Goal: Navigation & Orientation: Find specific page/section

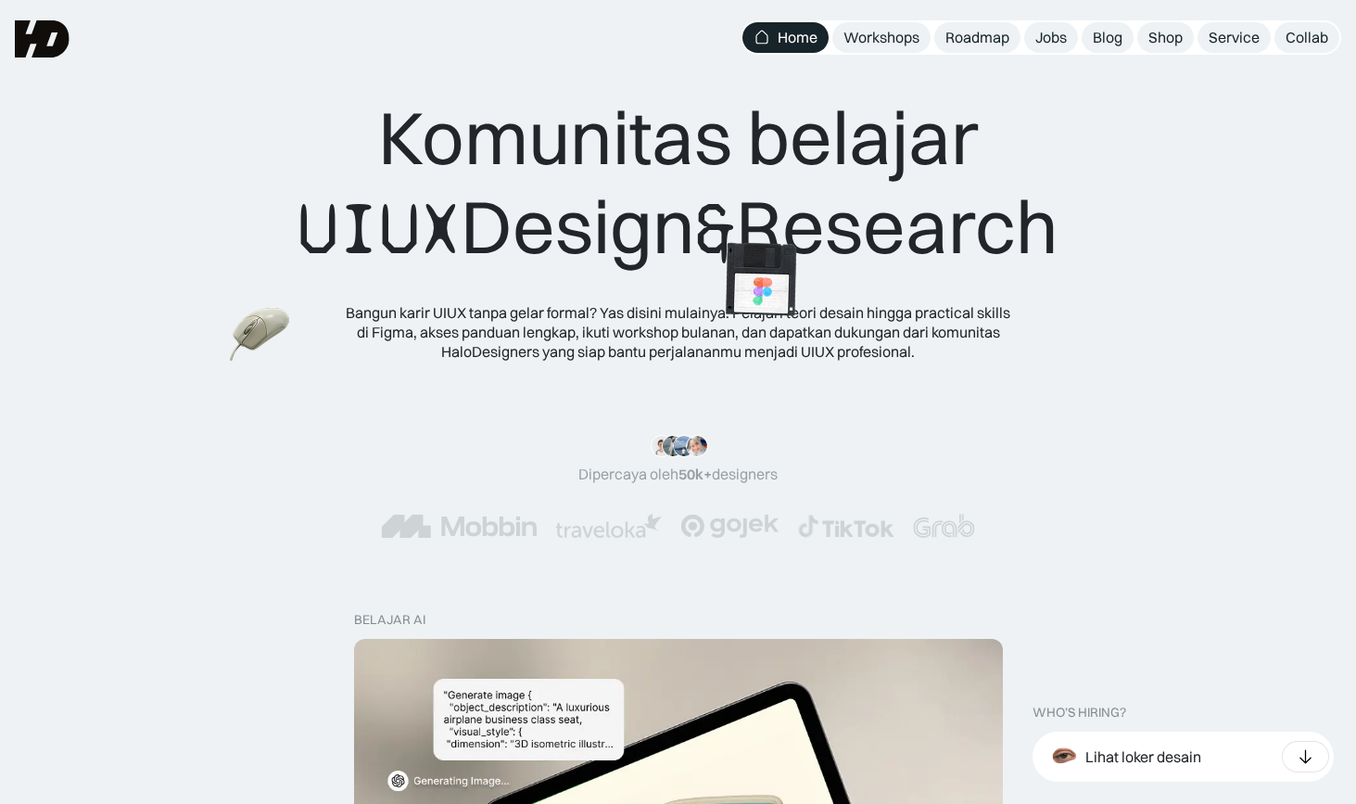
click at [708, 287] on img at bounding box center [760, 279] width 104 height 105
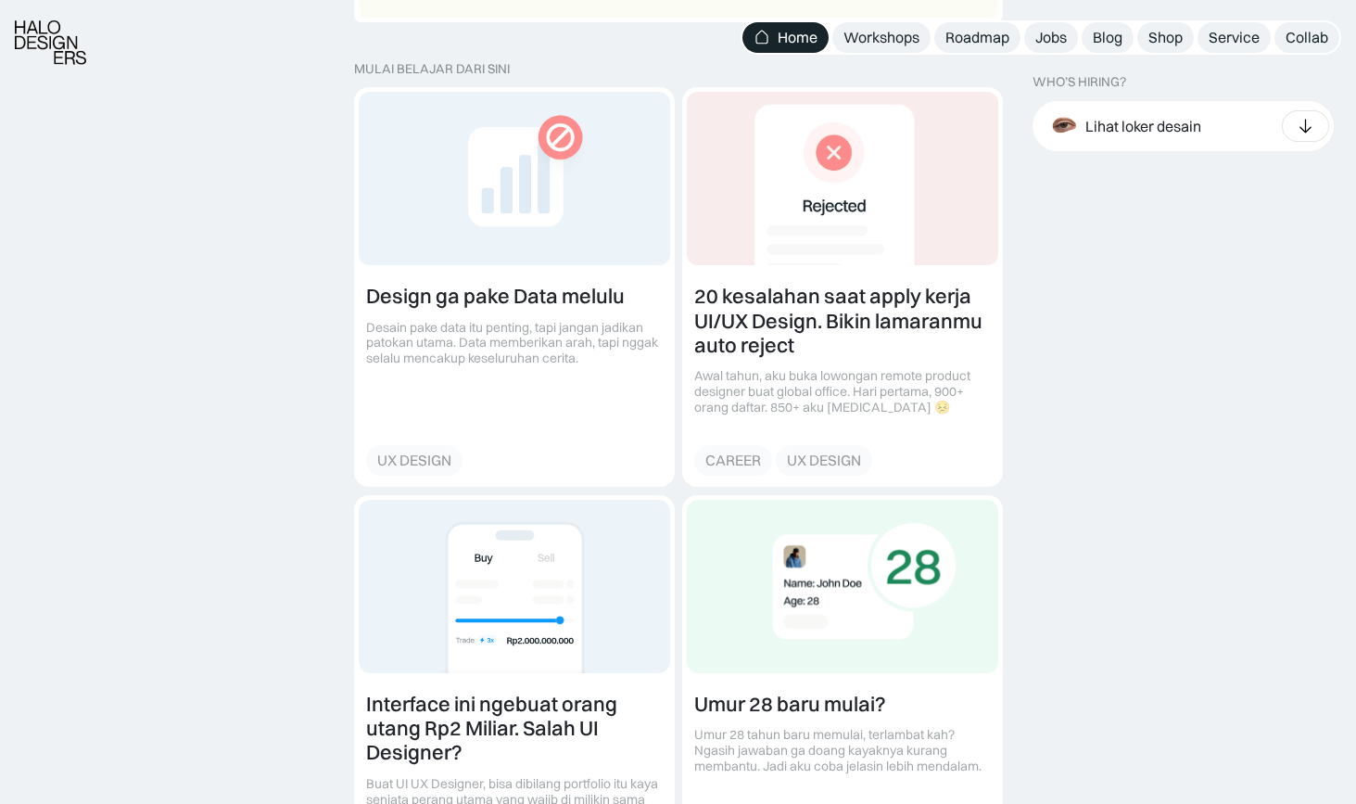
scroll to position [2040, 0]
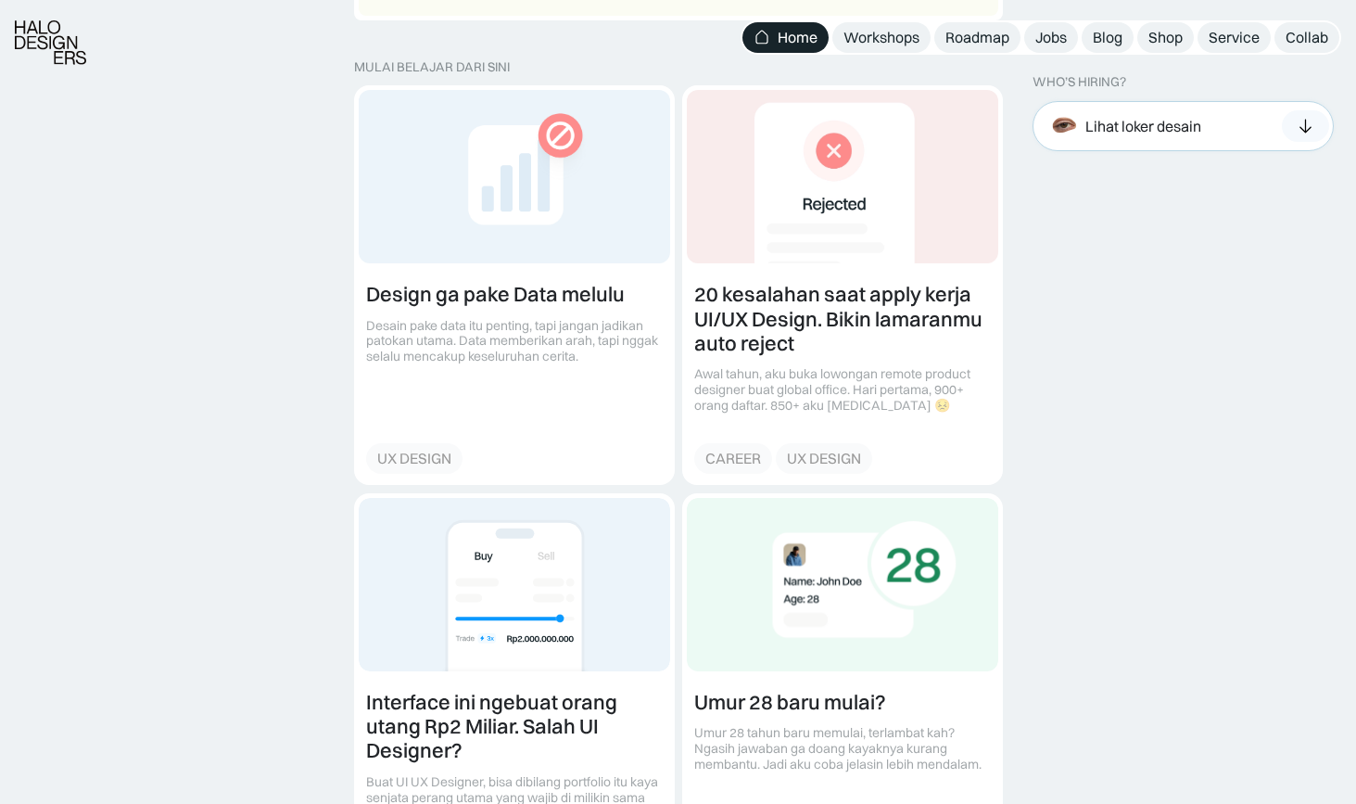
click at [1322, 121] on div at bounding box center [1305, 126] width 47 height 32
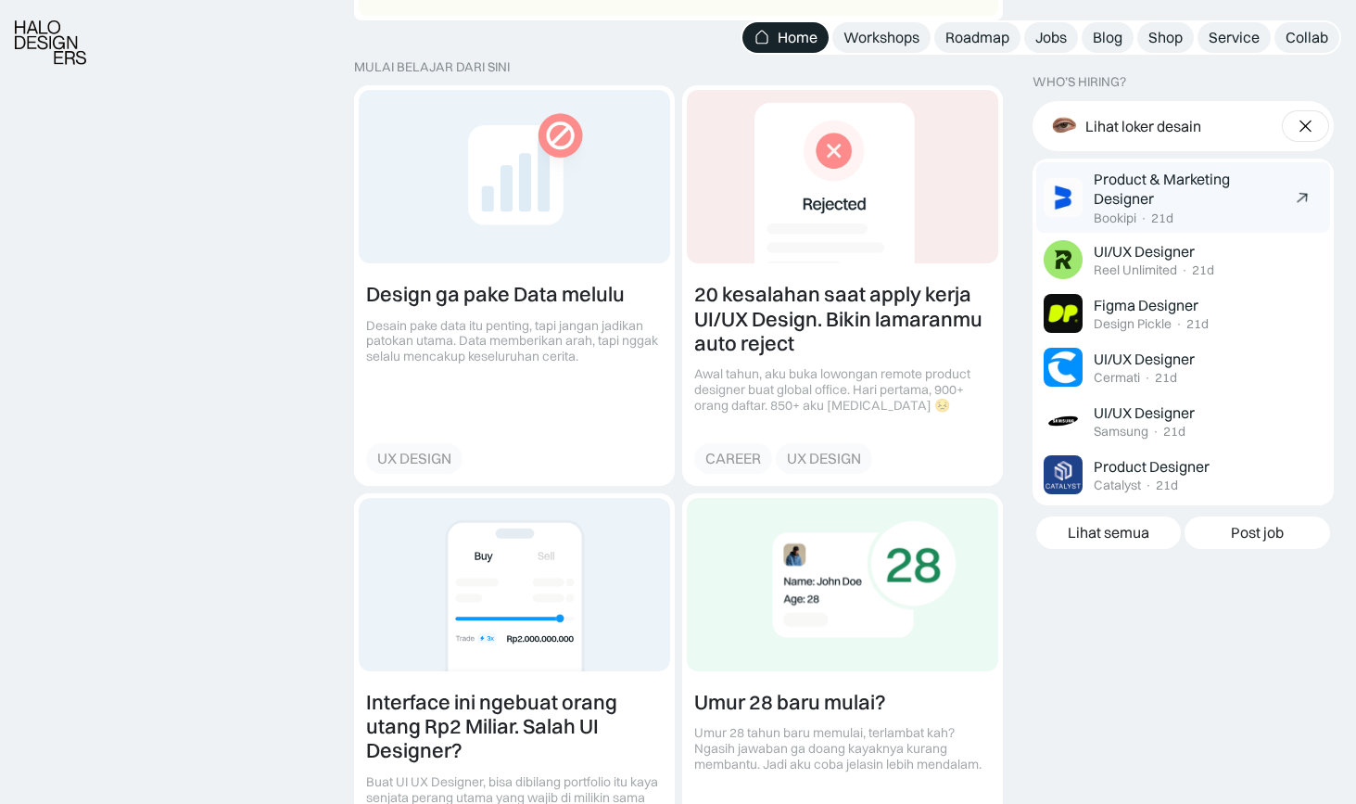
click at [1141, 181] on div "Product & Marketing Designer" at bounding box center [1189, 189] width 190 height 39
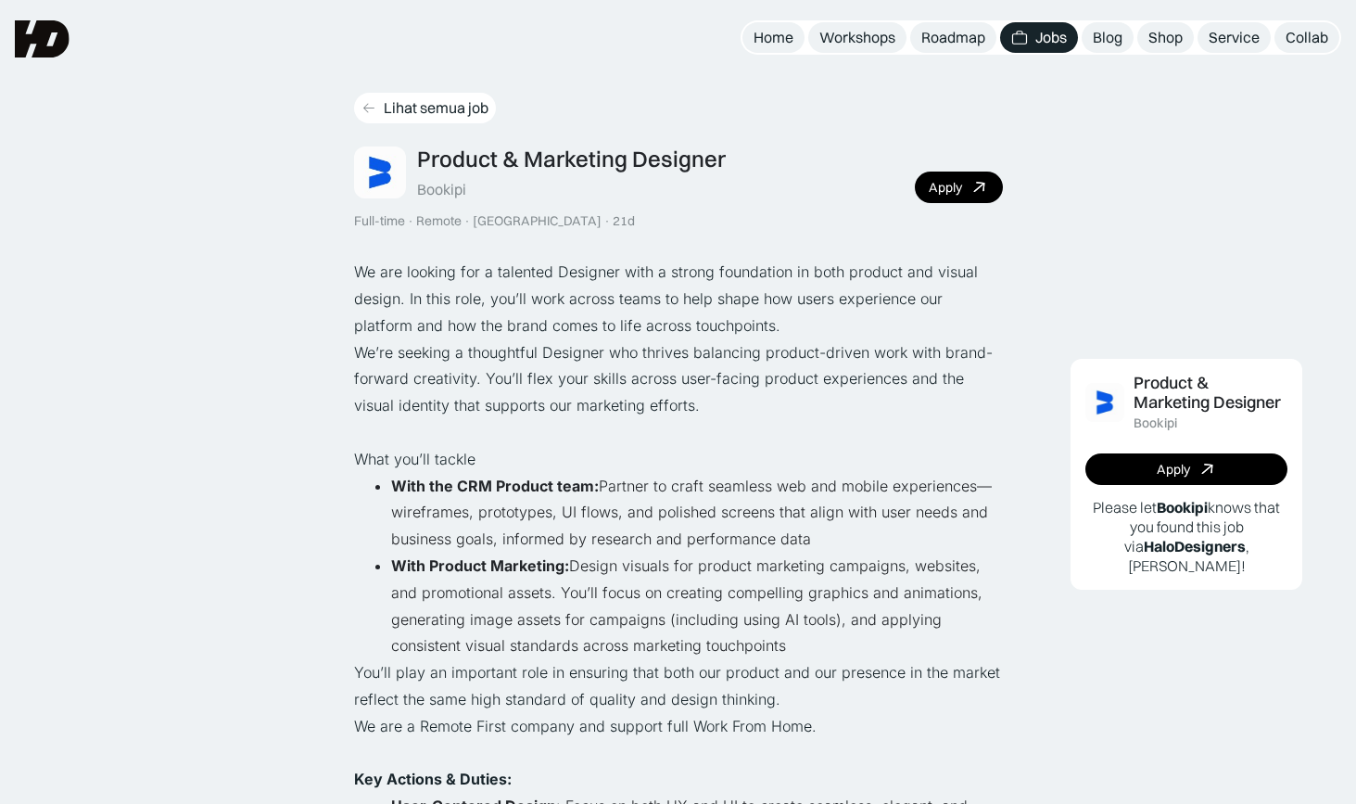
click at [438, 110] on div "Lihat semua job" at bounding box center [436, 107] width 105 height 19
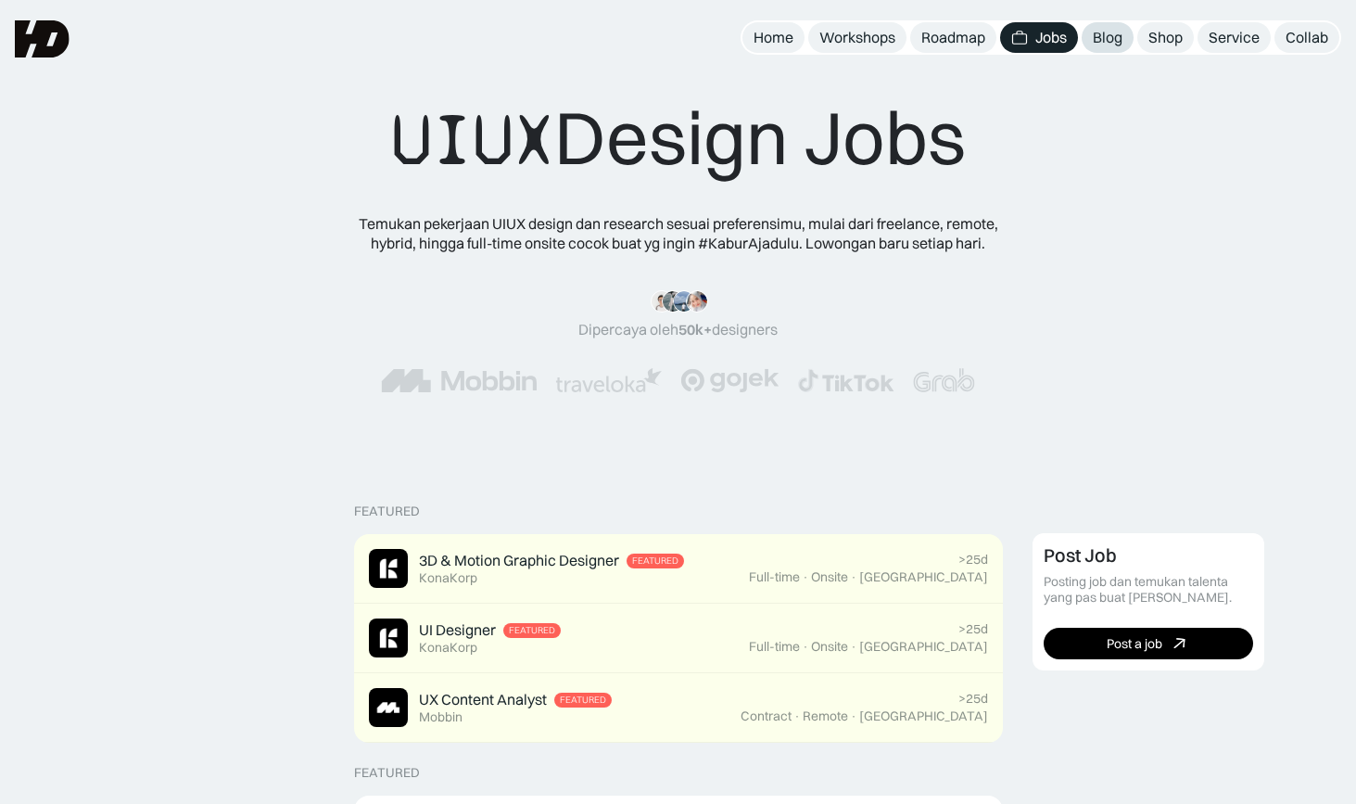
click at [1107, 40] on div "Blog" at bounding box center [1108, 37] width 30 height 19
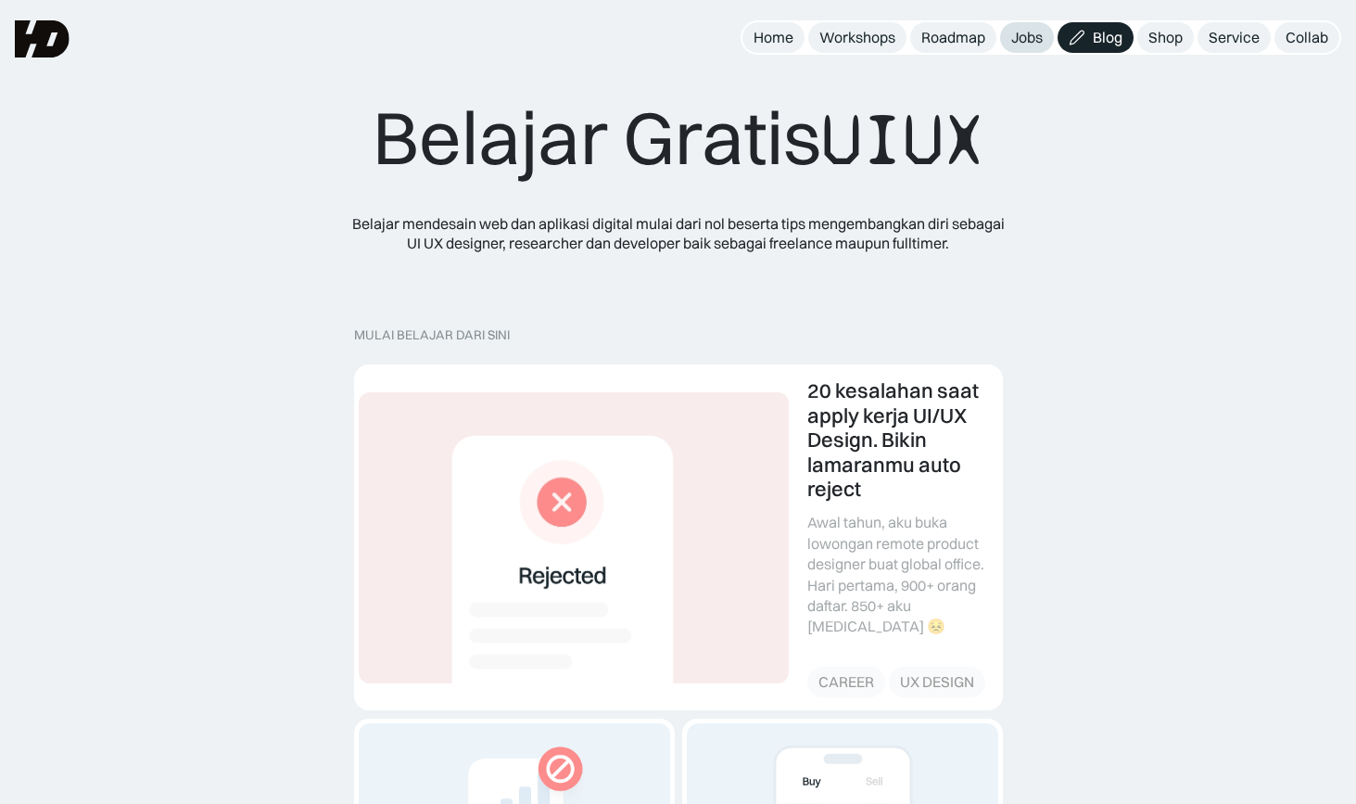
click at [1023, 37] on div "Jobs" at bounding box center [1027, 37] width 32 height 19
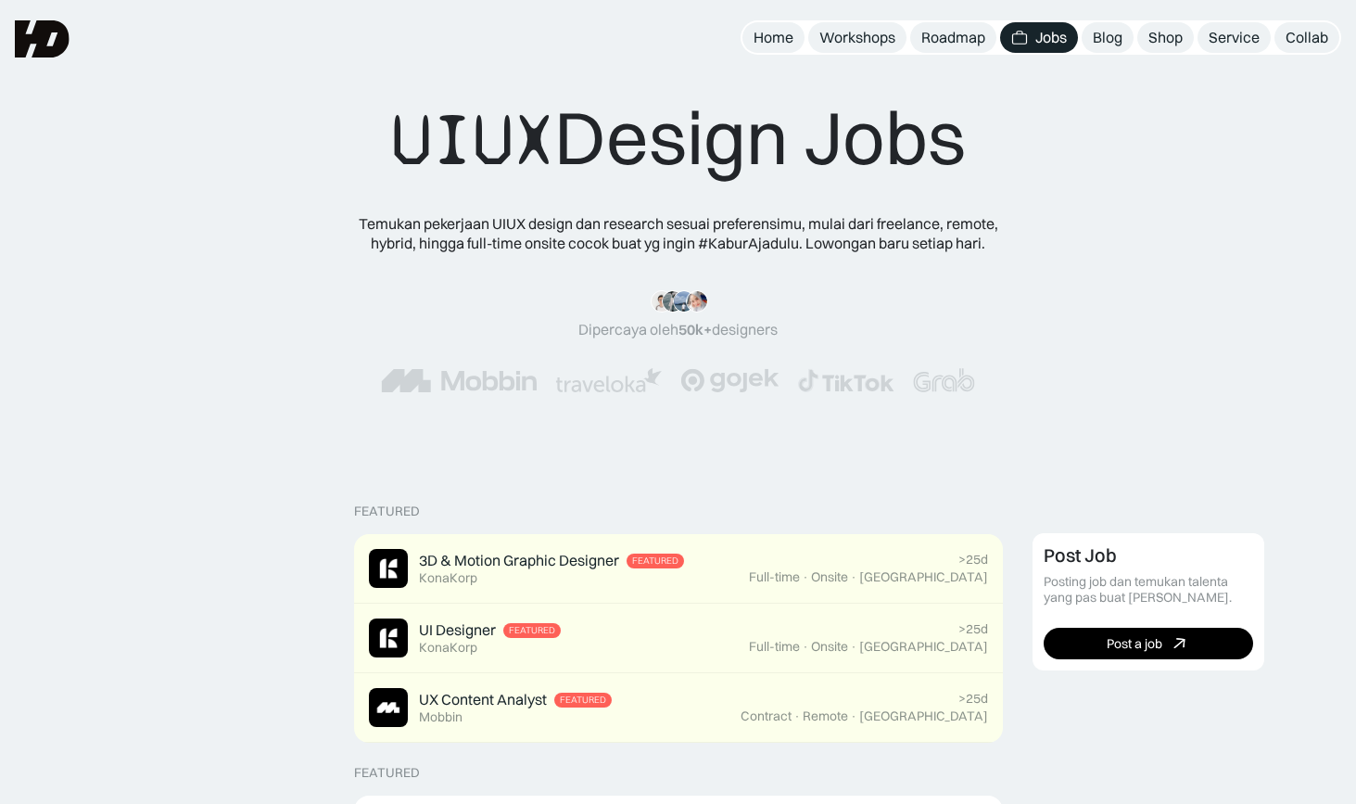
click at [533, 383] on img at bounding box center [459, 380] width 156 height 24
drag, startPoint x: 539, startPoint y: 385, endPoint x: 326, endPoint y: 384, distance: 212.3
click at [326, 384] on div at bounding box center [678, 380] width 1060 height 24
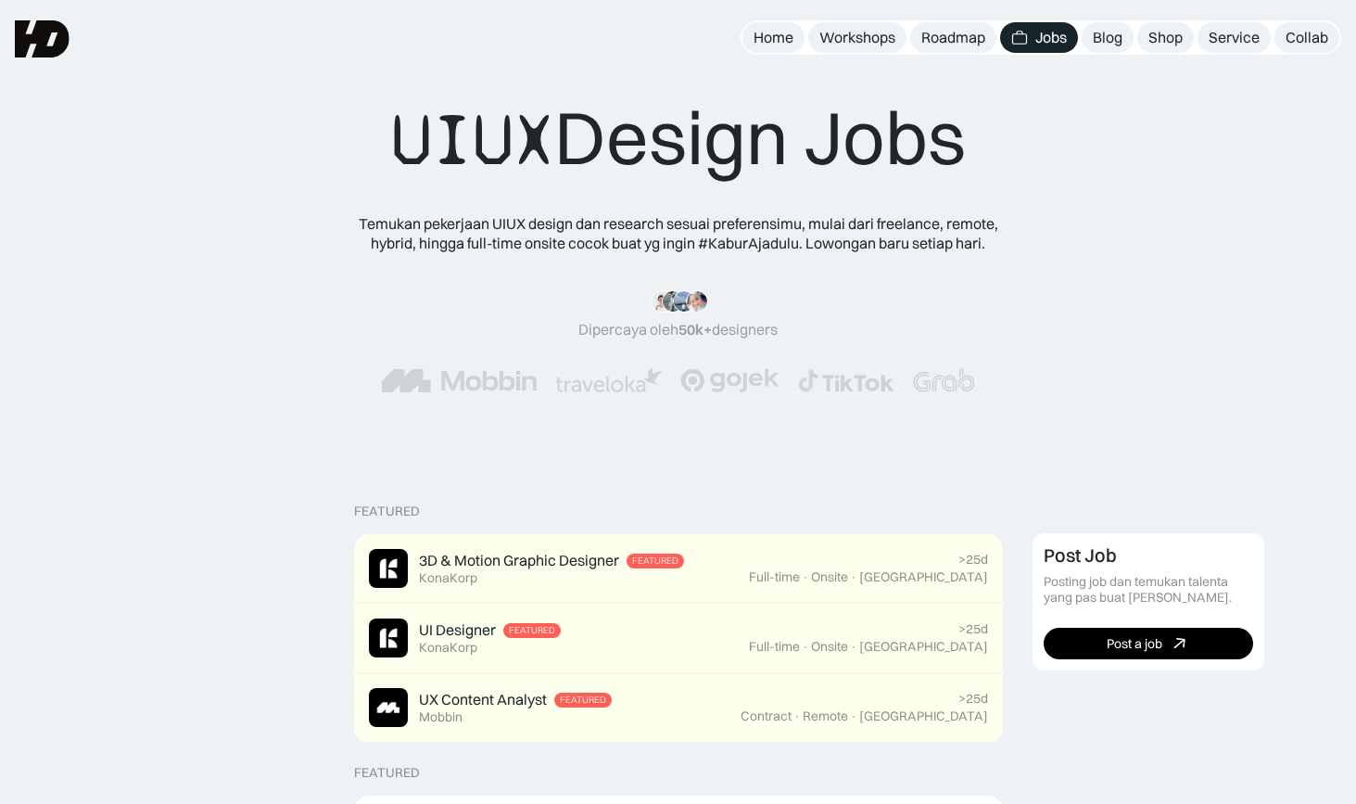
click at [477, 386] on img at bounding box center [459, 380] width 156 height 24
click at [555, 377] on img at bounding box center [608, 380] width 107 height 24
click at [579, 378] on img at bounding box center [608, 380] width 107 height 24
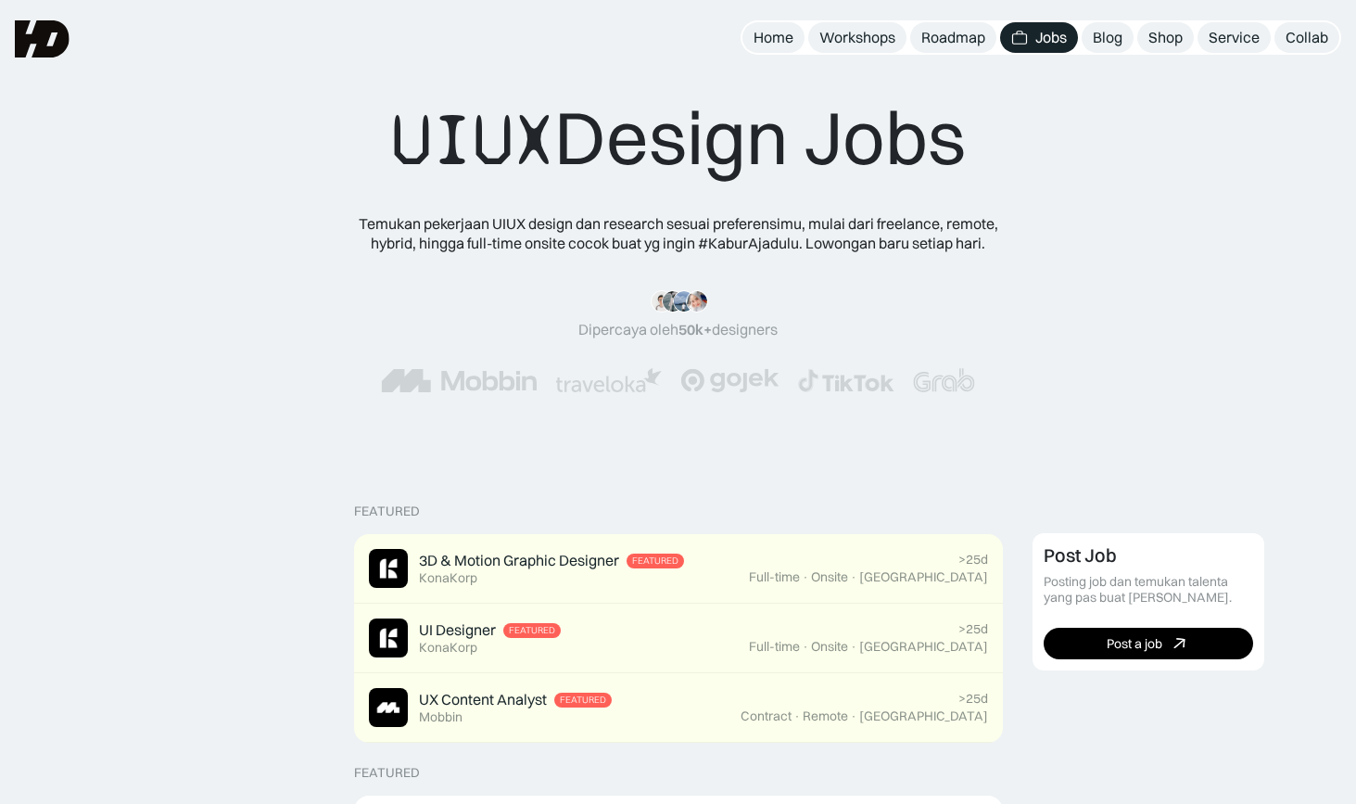
click at [579, 378] on img at bounding box center [608, 380] width 107 height 24
click at [625, 425] on div "“Siang tim HD, mau ngasih kabar kalo mulai minggu depan udah landing my first j…" at bounding box center [678, 341] width 1208 height 177
drag, startPoint x: 606, startPoint y: 380, endPoint x: 552, endPoint y: 517, distance: 147.7
click at [764, 389] on img at bounding box center [729, 380] width 99 height 24
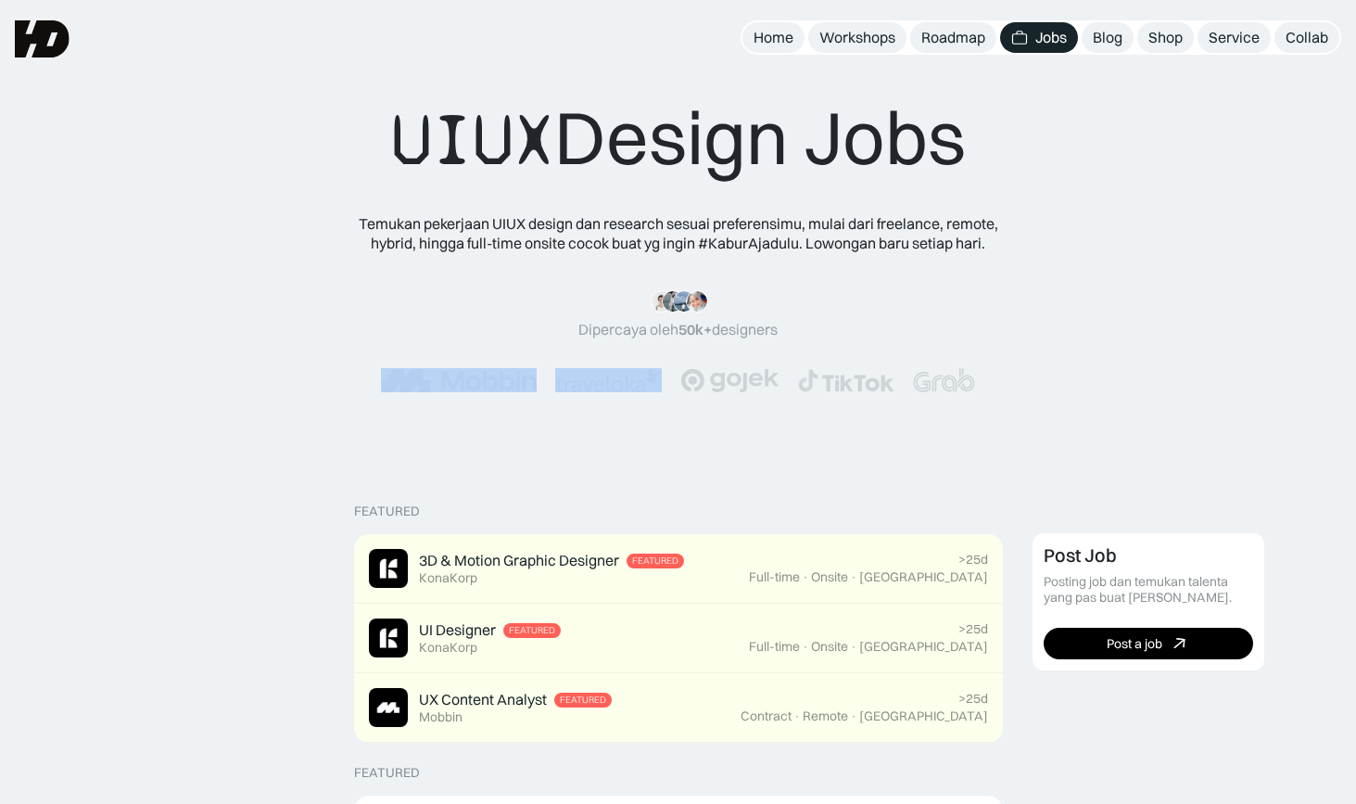
drag, startPoint x: 785, startPoint y: 377, endPoint x: 671, endPoint y: 358, distance: 115.7
click at [671, 358] on div "“Siang tim HD, mau ngasih kabar kalo mulai minggu depan udah landing my first j…" at bounding box center [678, 341] width 1060 height 103
click at [1112, 28] on div "Blog" at bounding box center [1108, 37] width 30 height 19
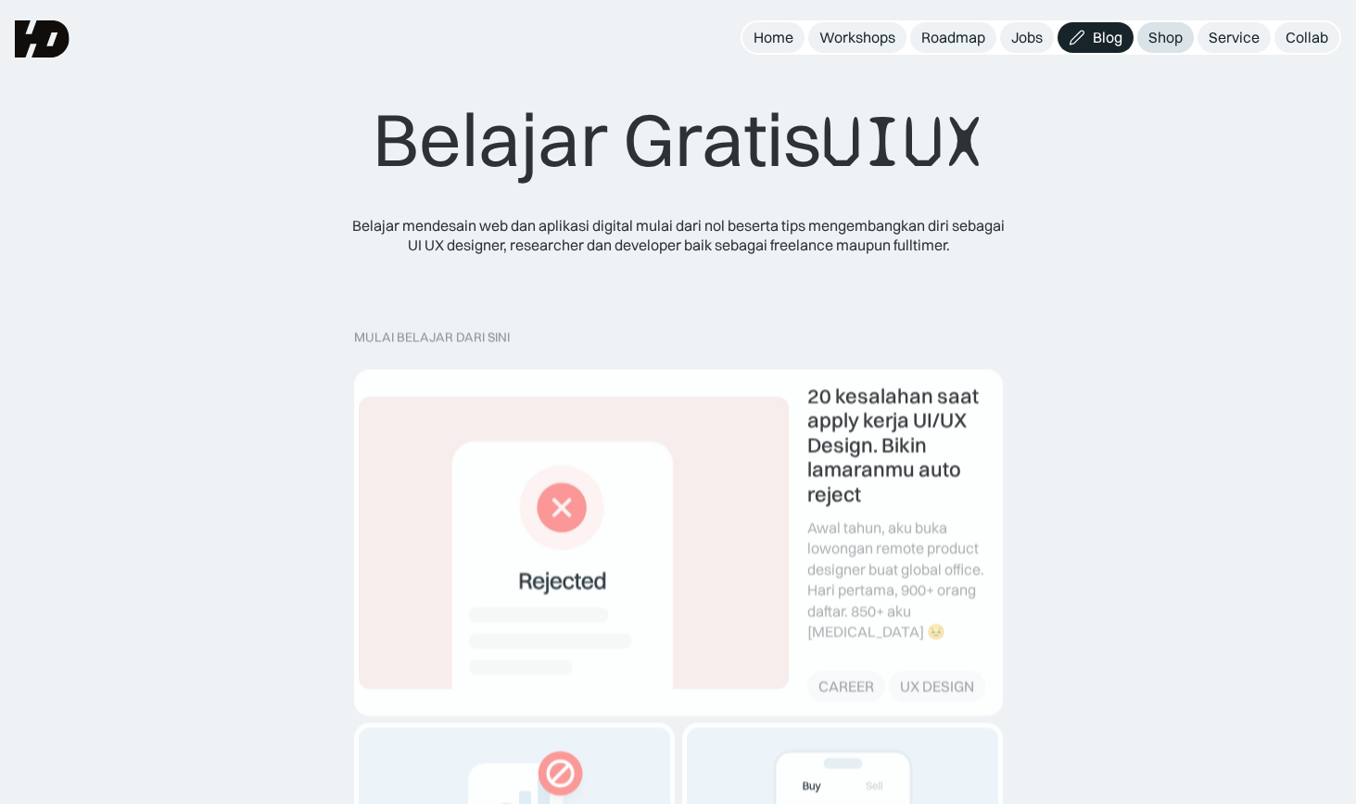
click at [1174, 43] on div "Shop" at bounding box center [1166, 37] width 34 height 19
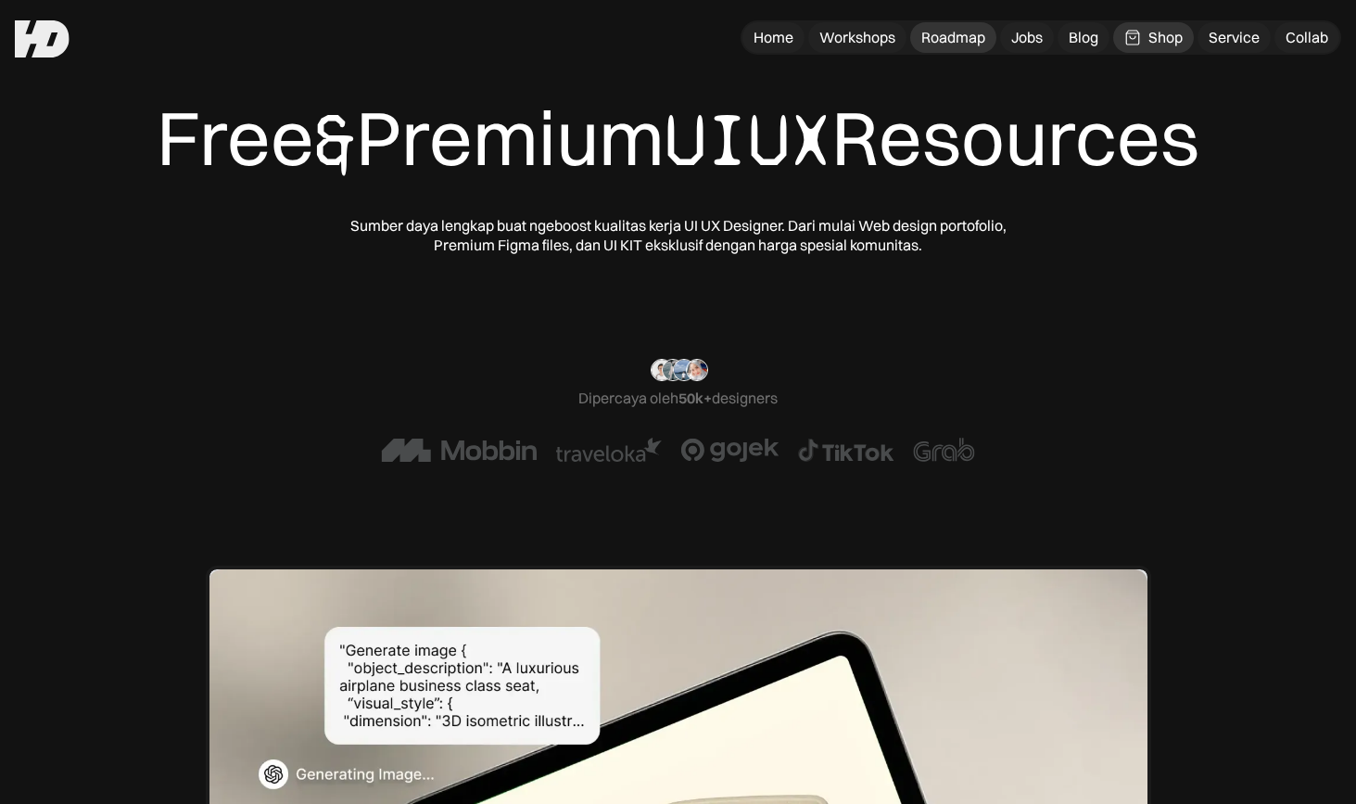
click at [957, 36] on div "Roadmap" at bounding box center [953, 37] width 64 height 19
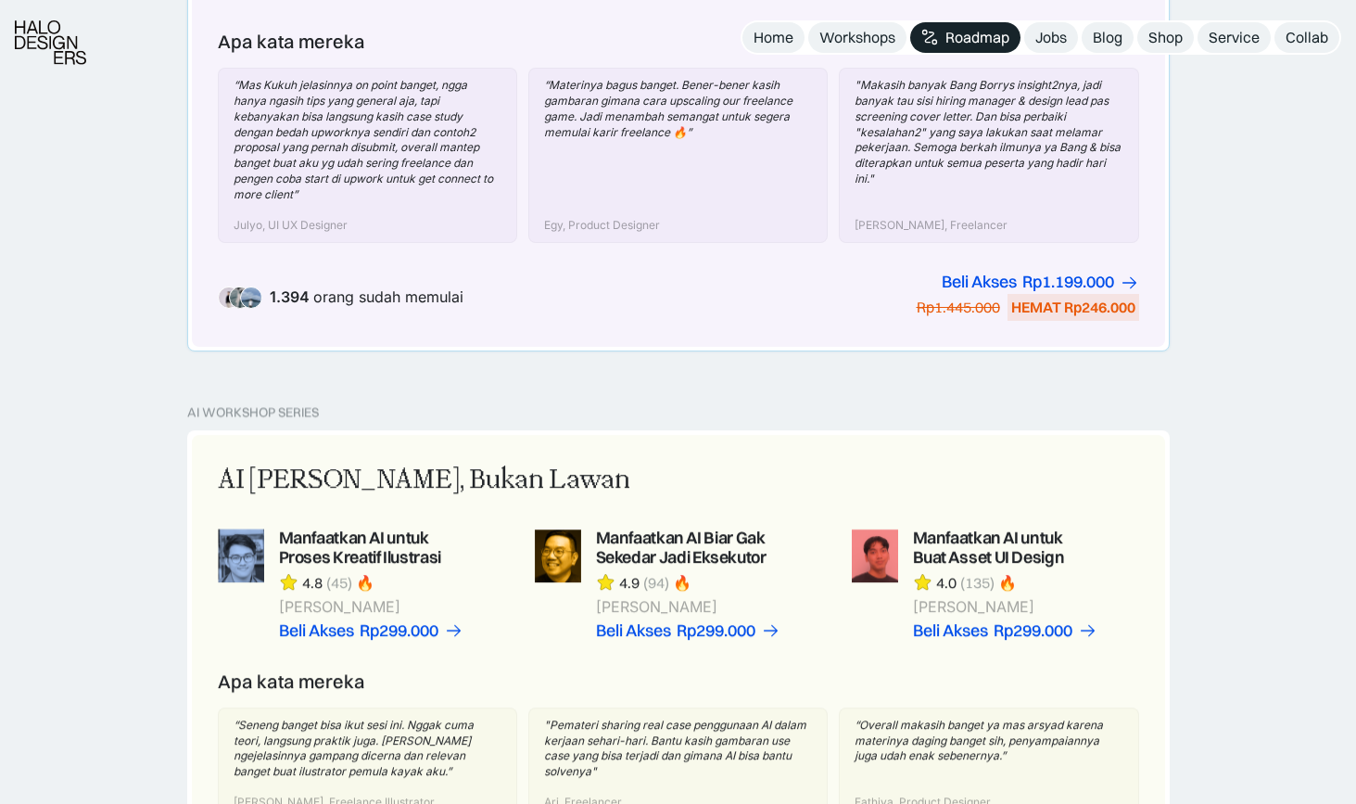
scroll to position [929, 0]
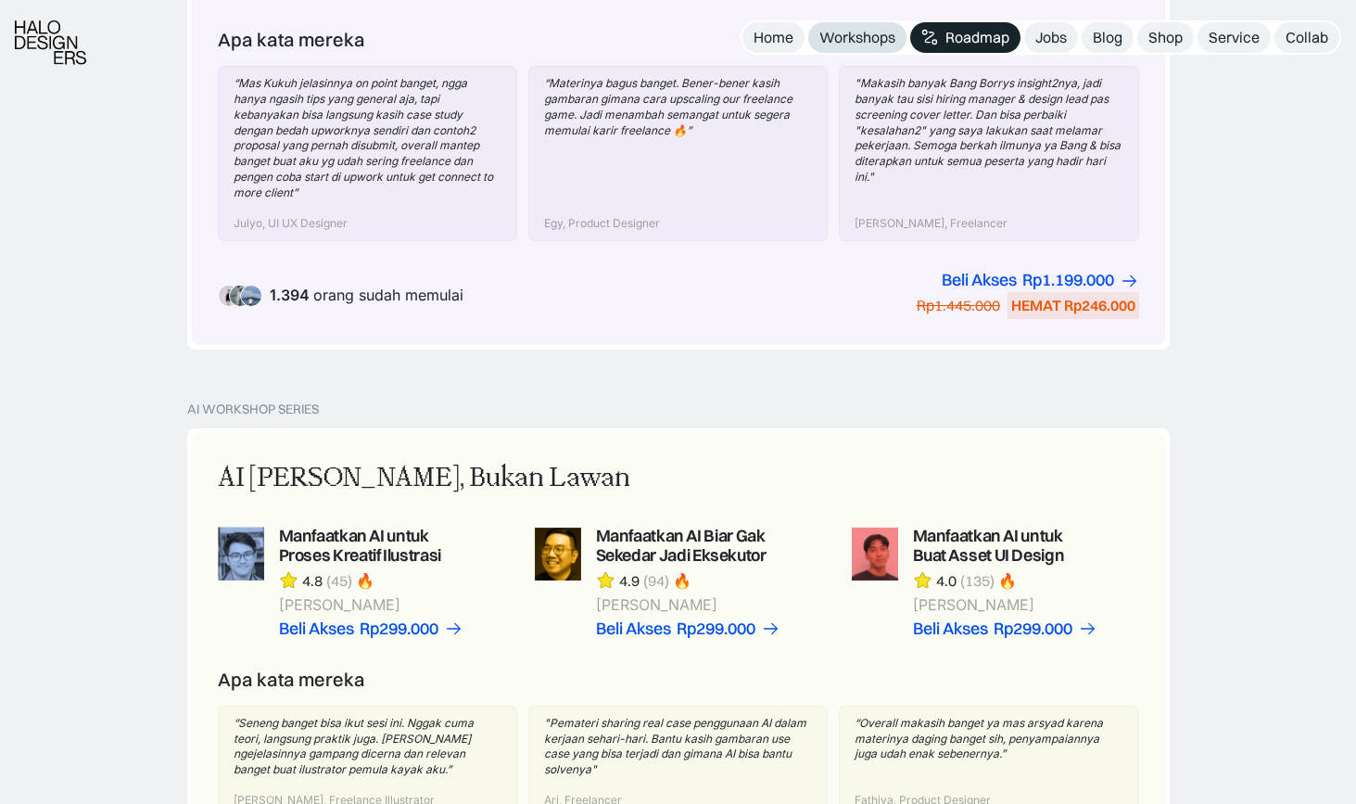
click at [853, 25] on link "Workshops" at bounding box center [857, 37] width 98 height 31
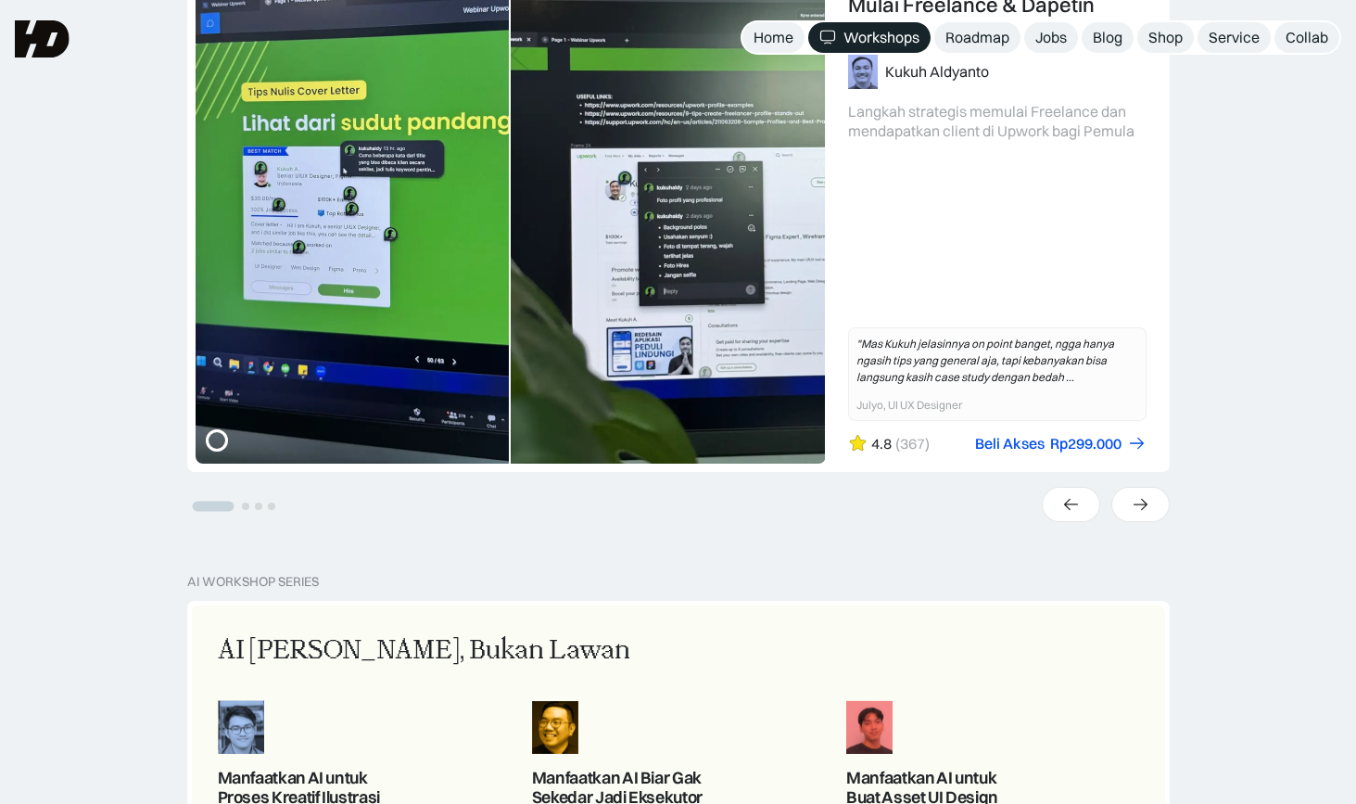
scroll to position [465, 0]
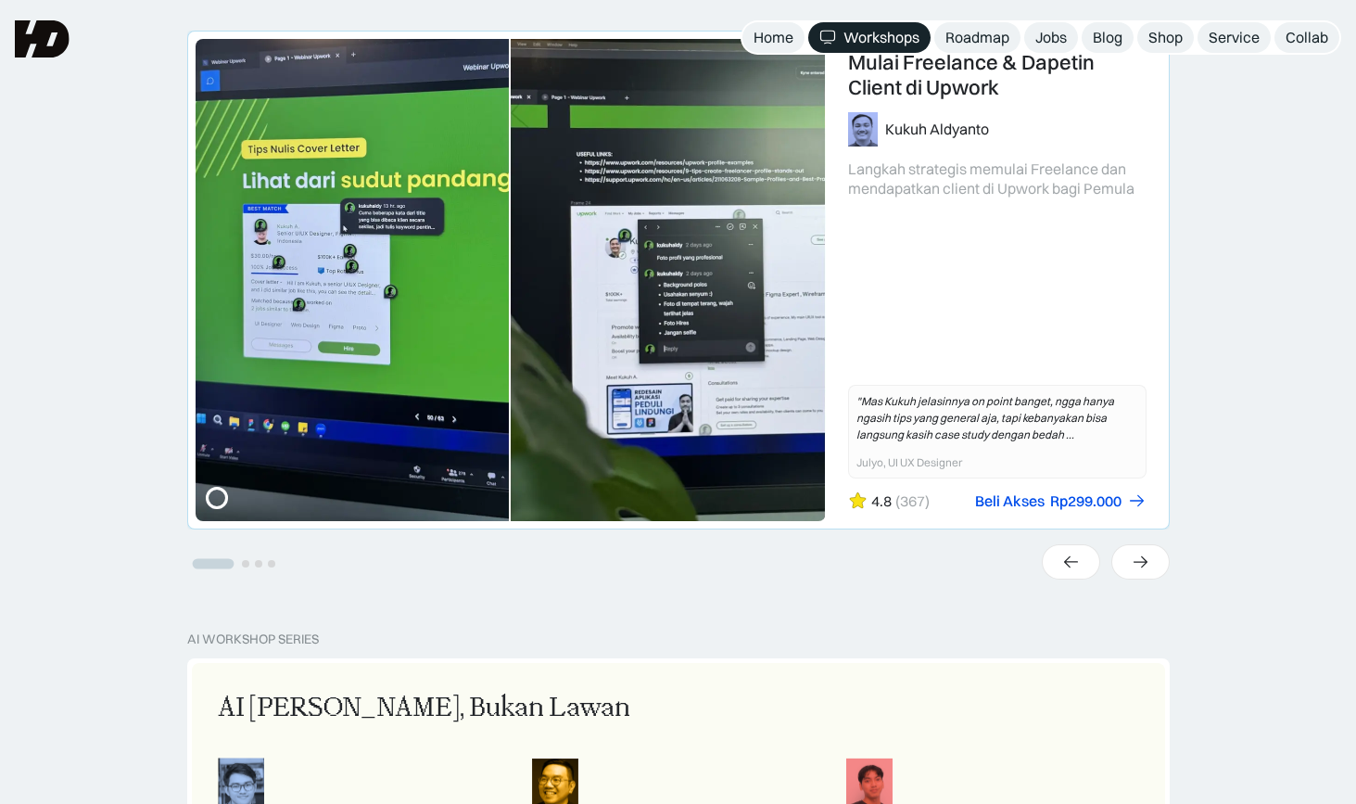
click at [705, 273] on link "1 of 4" at bounding box center [678, 280] width 981 height 497
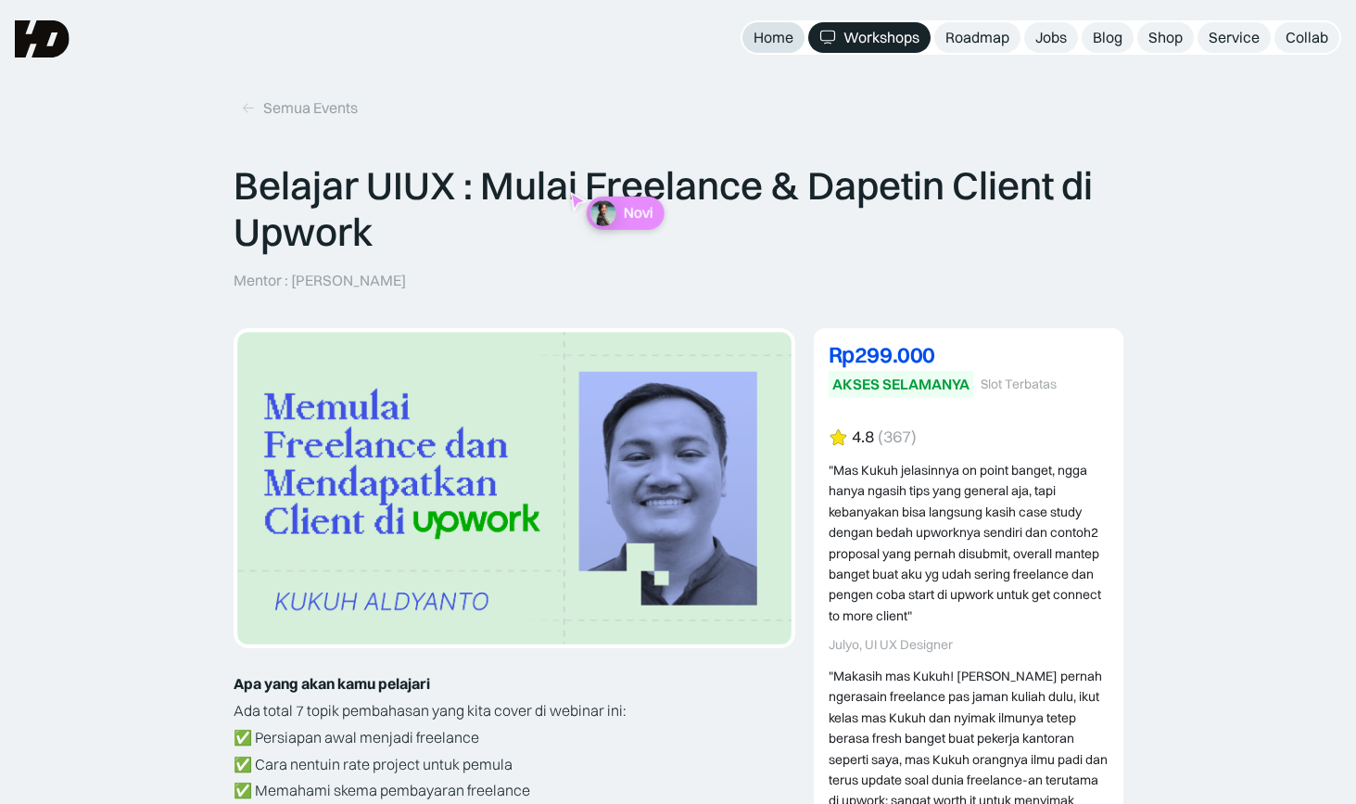
click at [761, 40] on div "Home" at bounding box center [774, 37] width 40 height 19
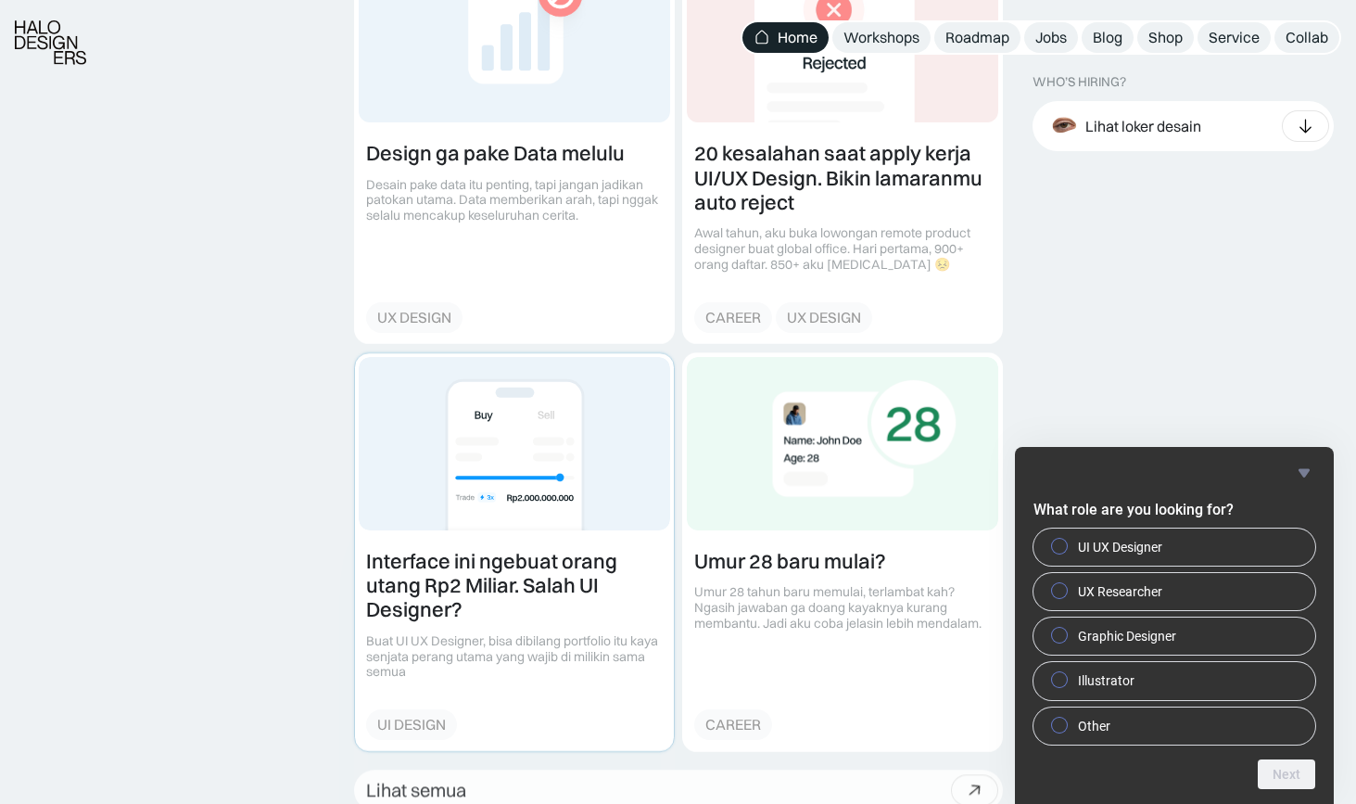
scroll to position [2183, 0]
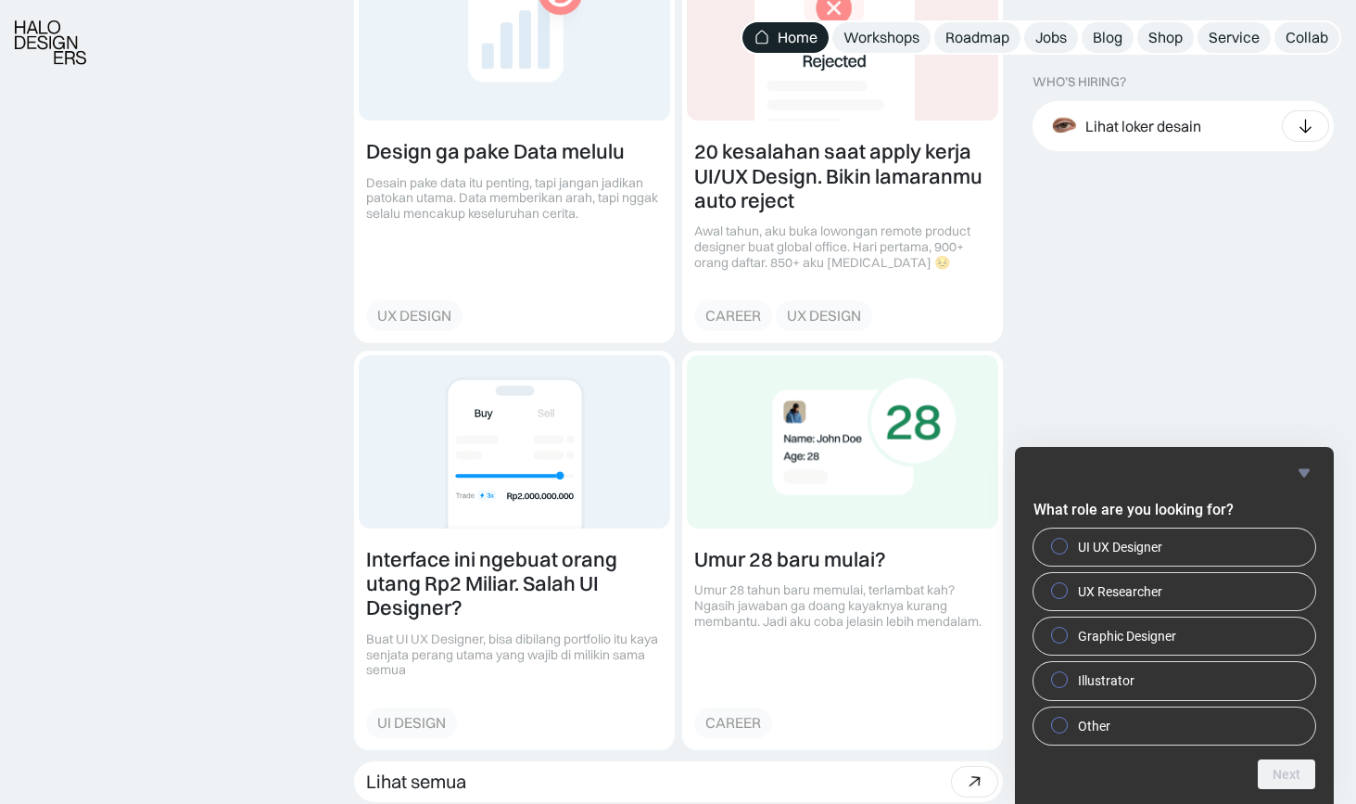
click at [1314, 477] on icon "Hide survey" at bounding box center [1304, 473] width 22 height 22
